Goal: Feedback & Contribution: Contribute content

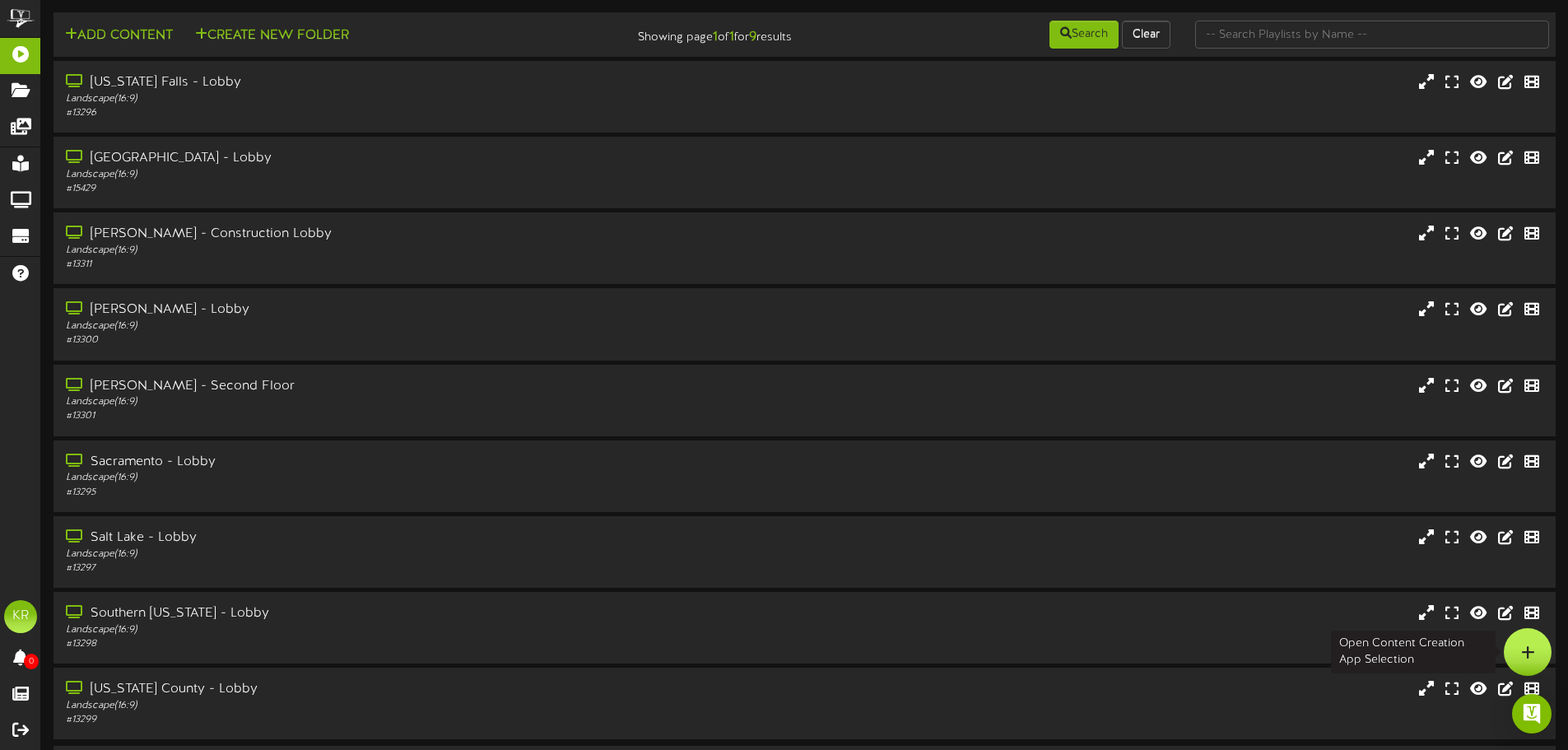
click at [1523, 658] on icon at bounding box center [1528, 652] width 14 height 15
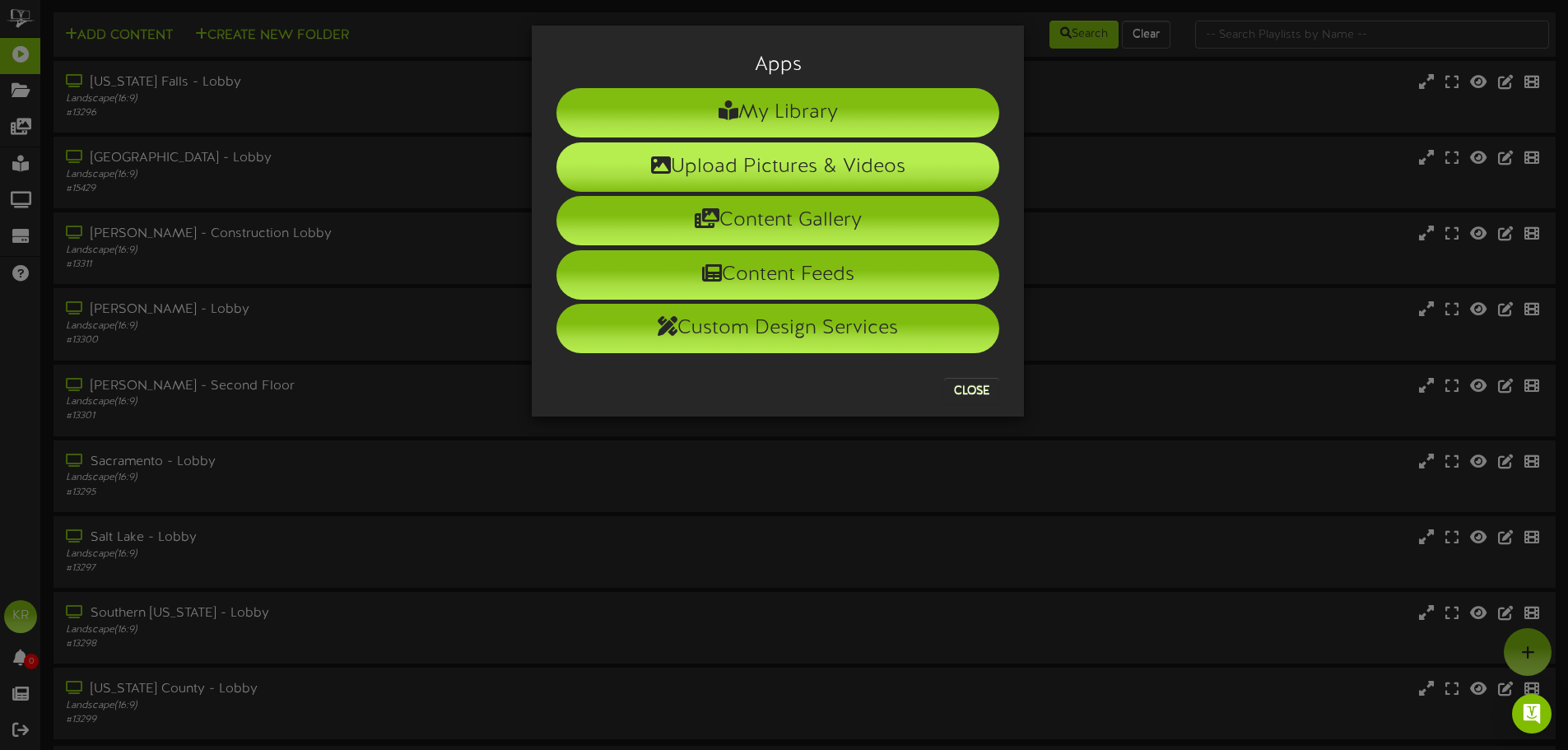
click at [735, 178] on li "Upload Pictures & Videos" at bounding box center [778, 167] width 443 height 49
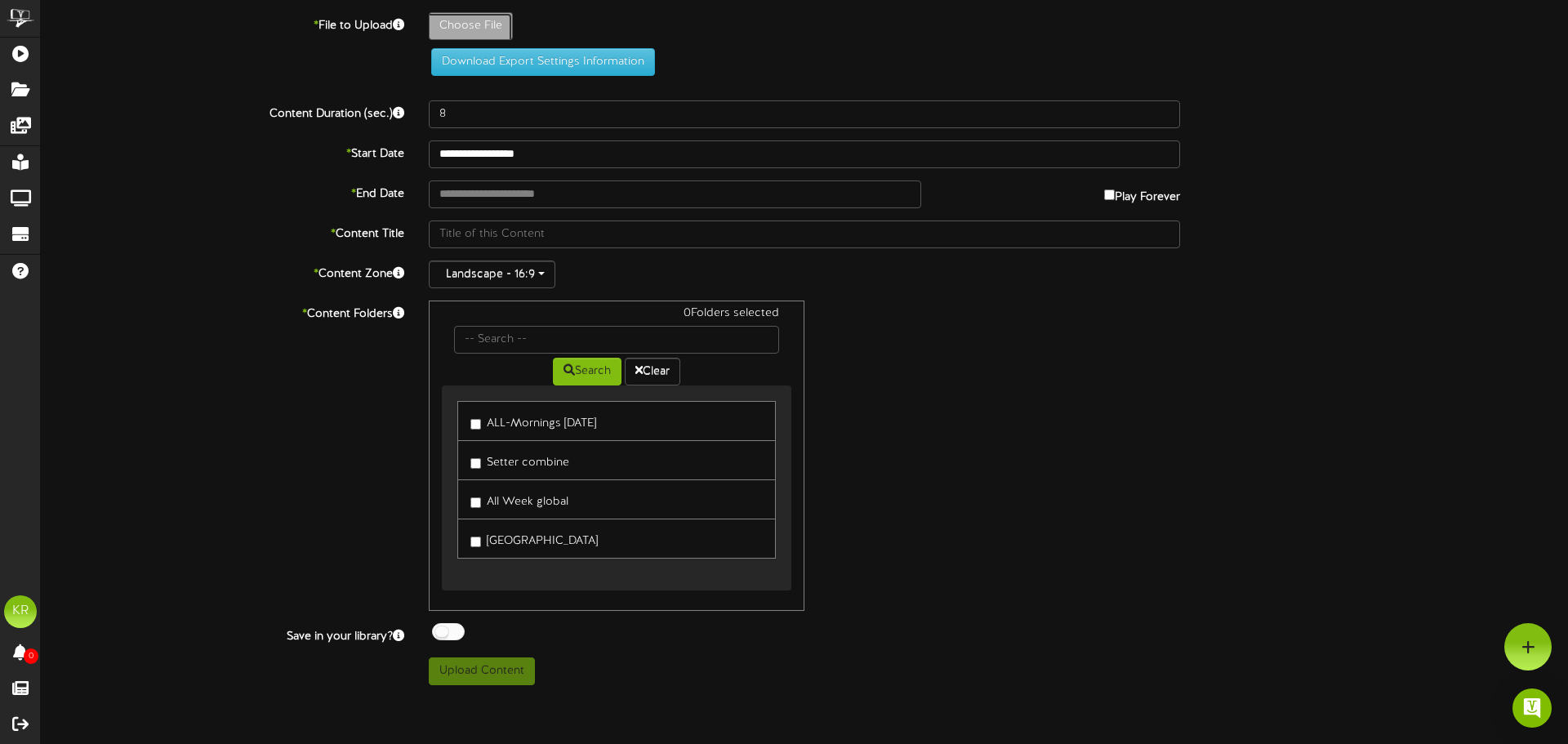
type input "**********"
type input "INSTALLS9-10"
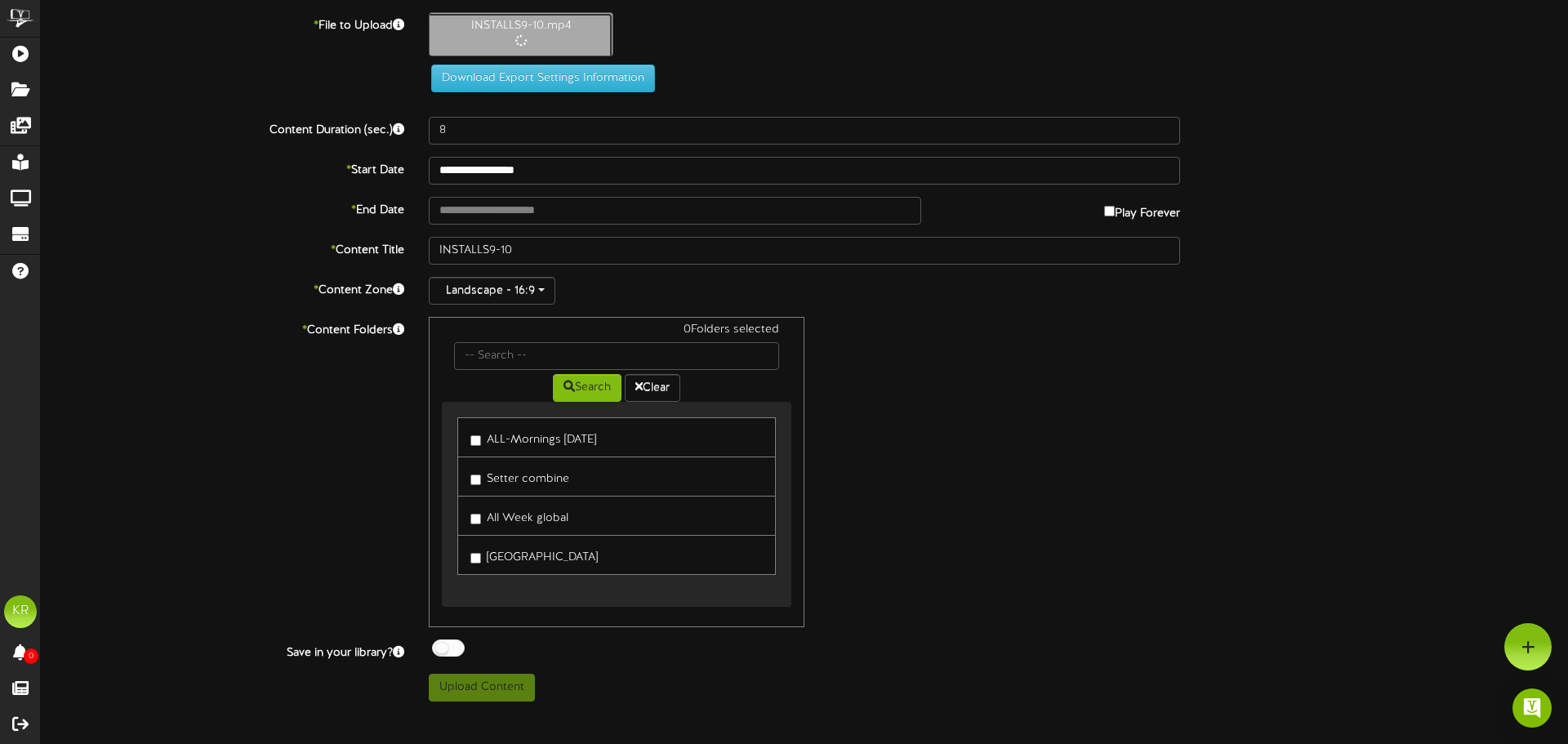
type input "10"
click at [494, 209] on input "text" at bounding box center [675, 211] width 493 height 28
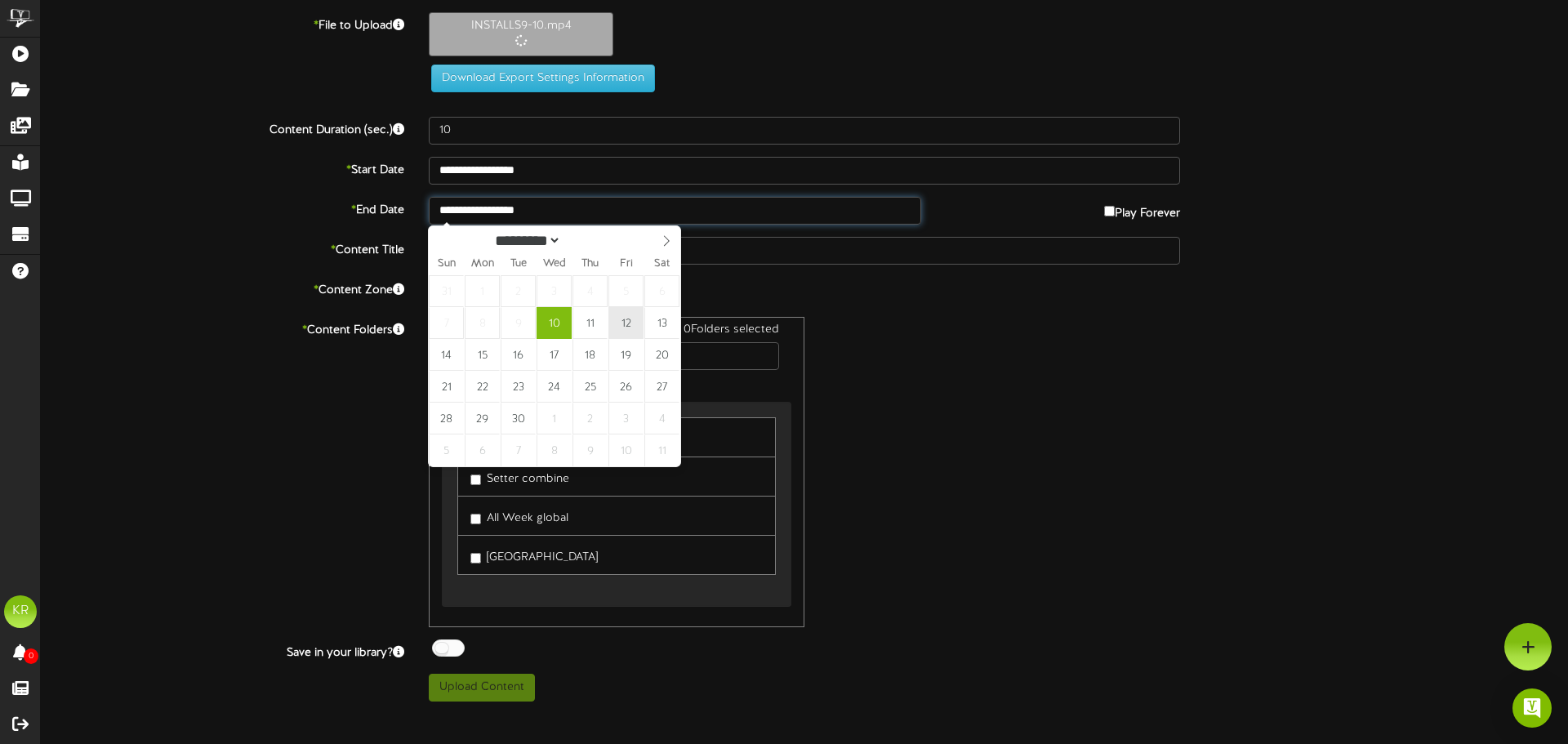
type input "**********"
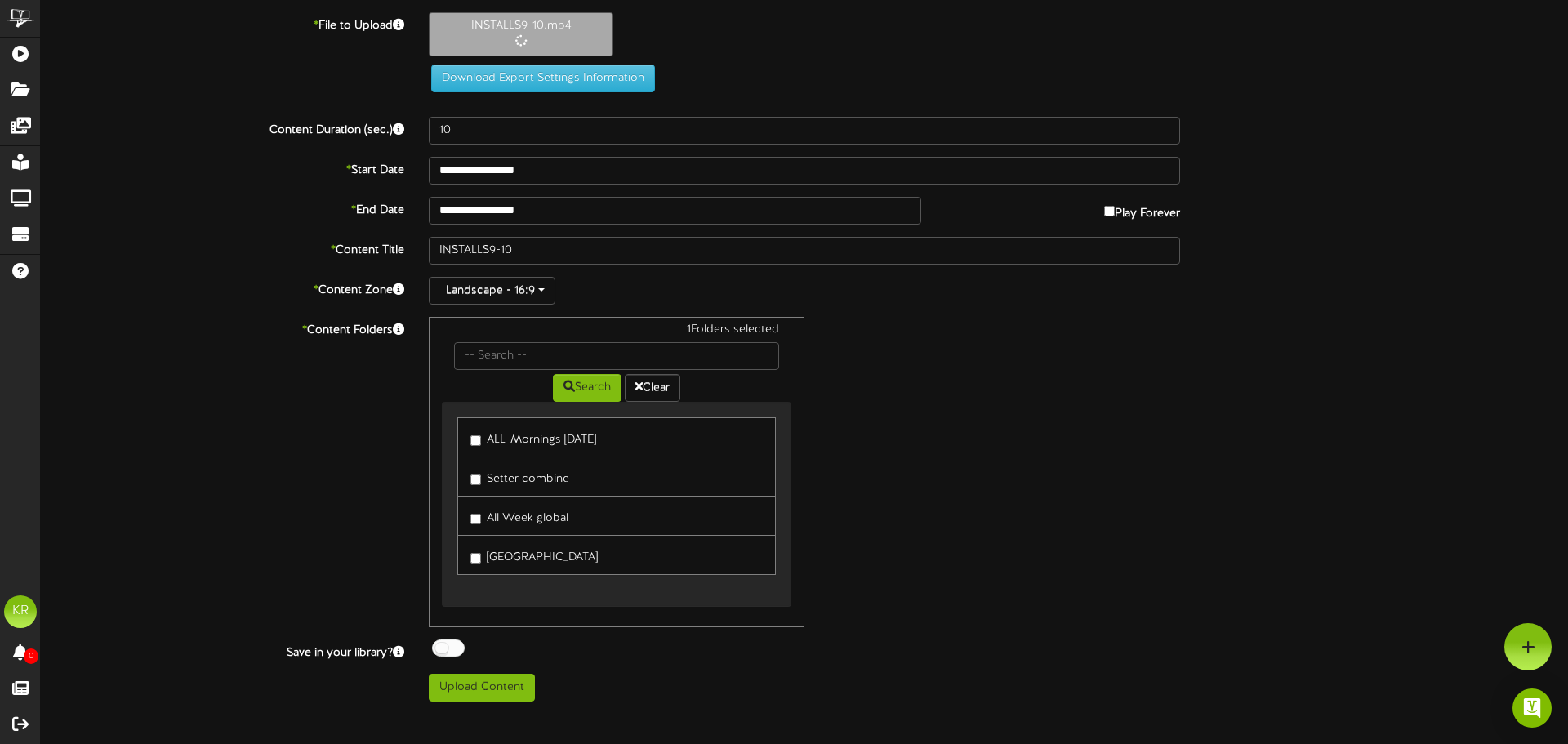
click at [483, 517] on label "All Week global" at bounding box center [519, 516] width 98 height 22
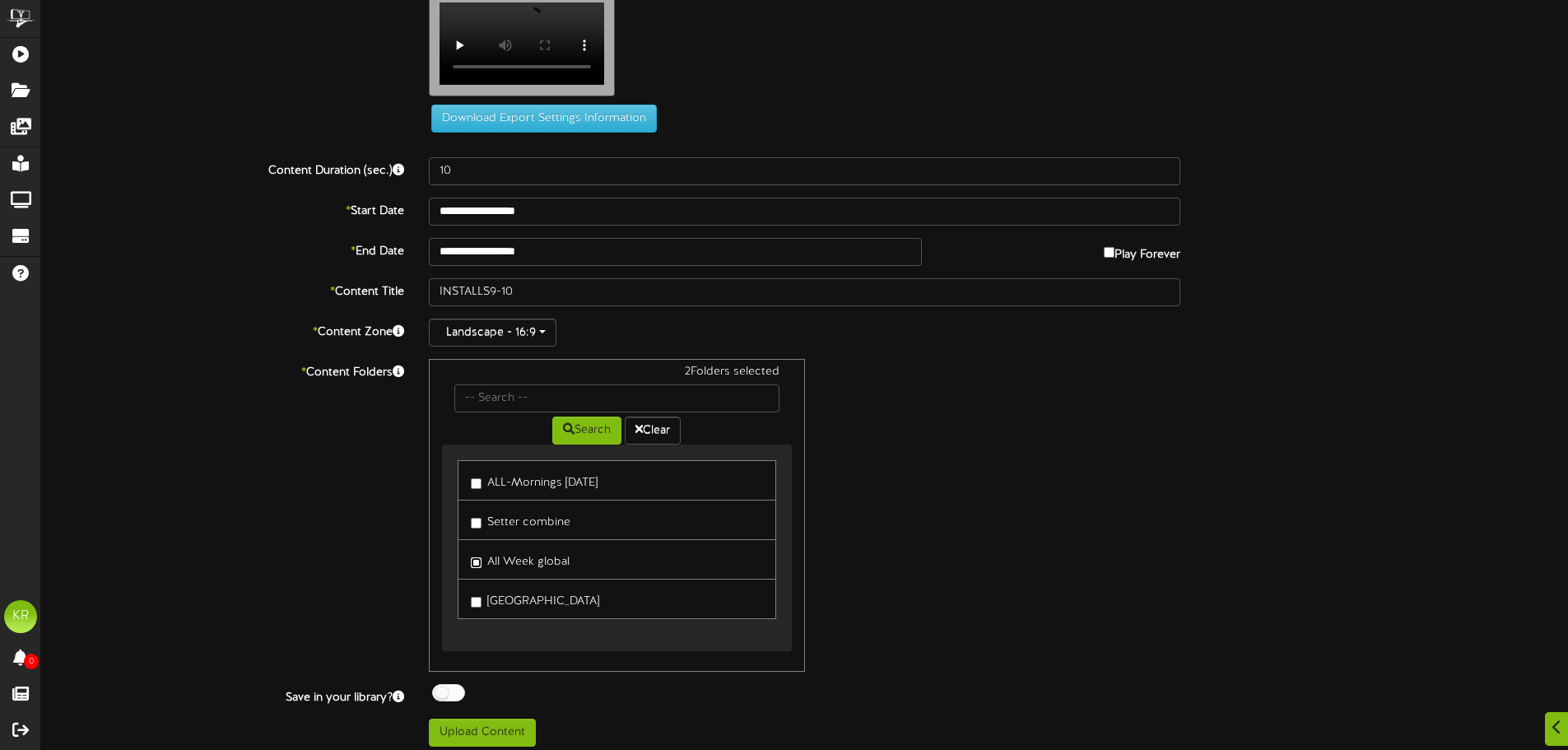
scroll to position [50, 0]
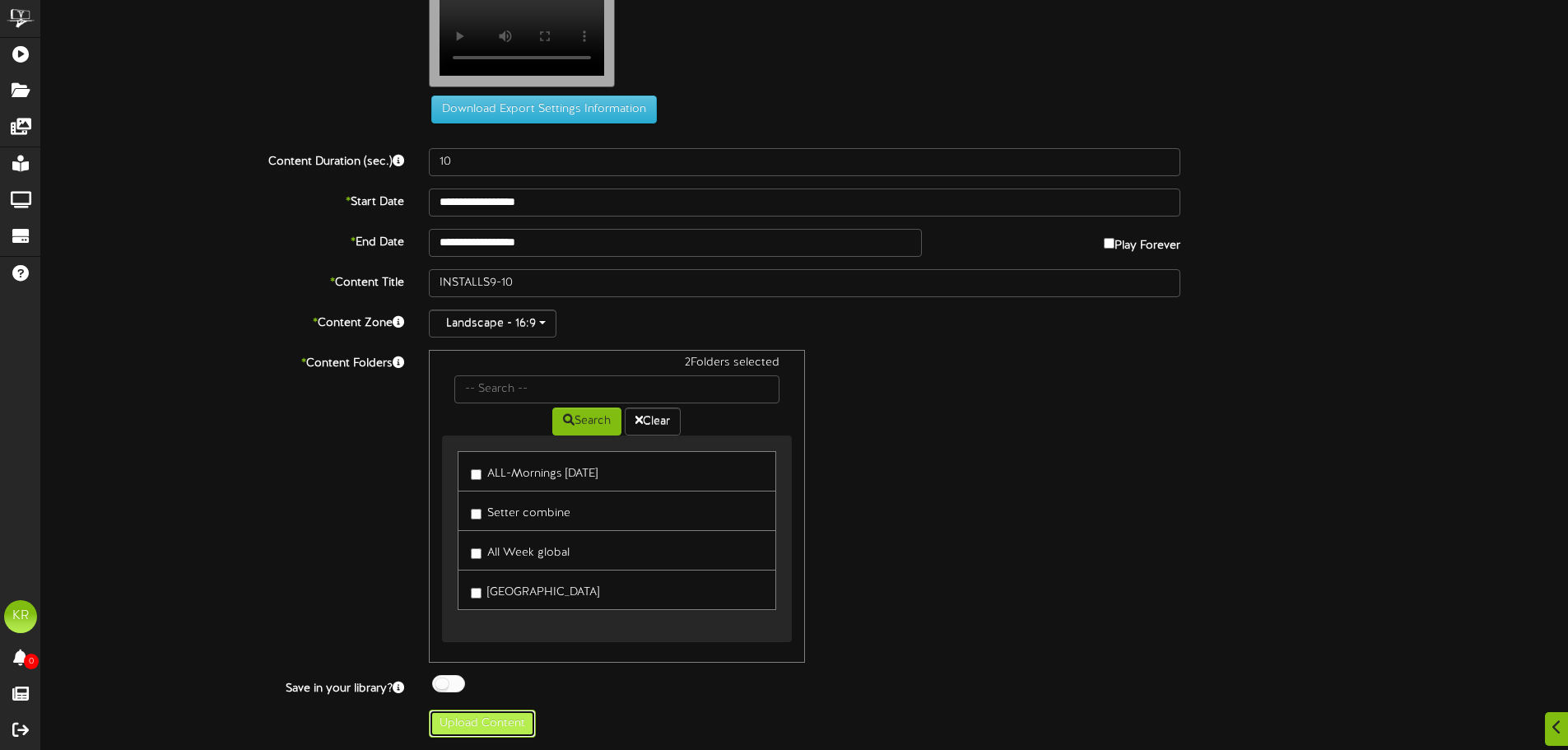
click at [486, 722] on button "Upload Content" at bounding box center [482, 724] width 107 height 28
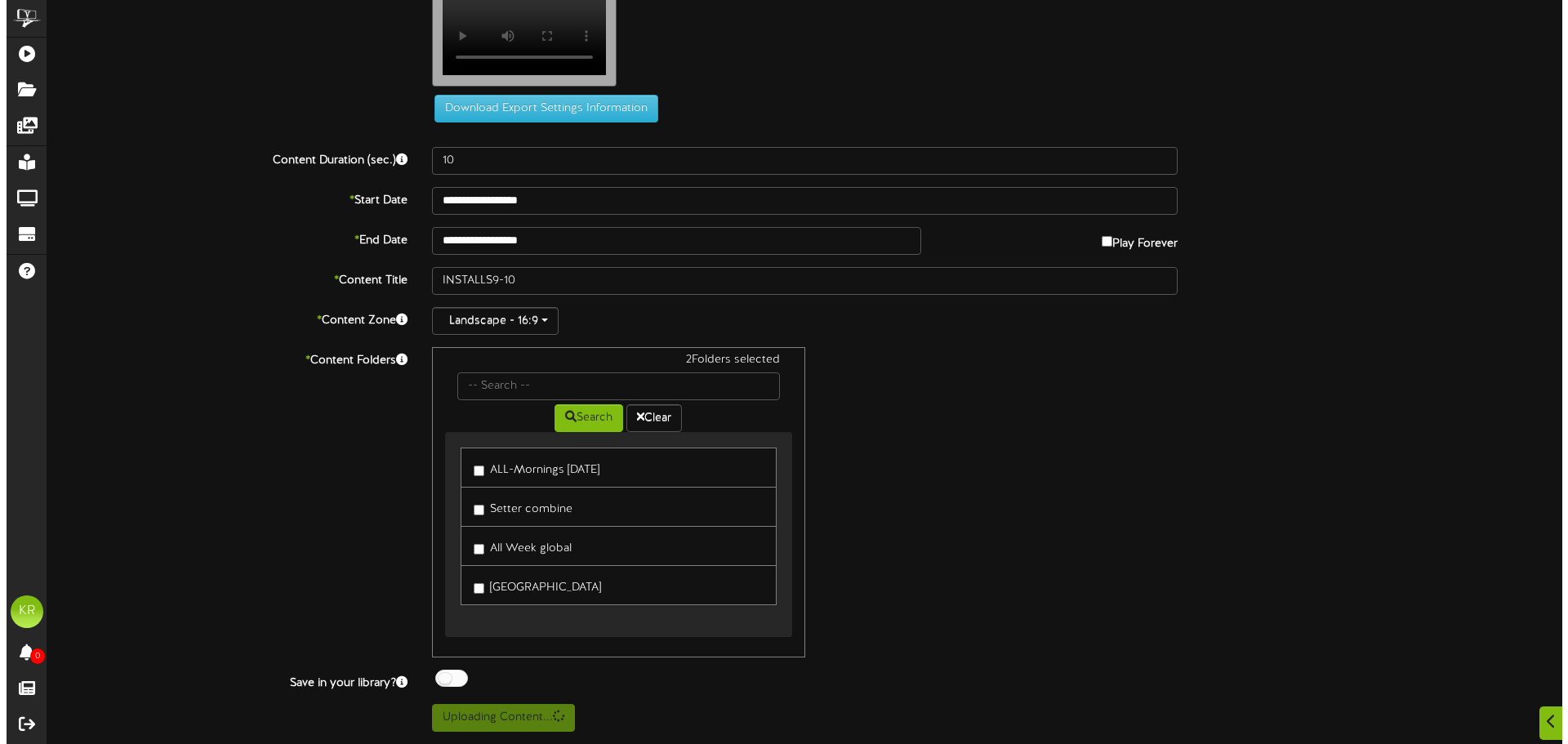
scroll to position [0, 0]
